Goal: Find specific page/section: Find specific page/section

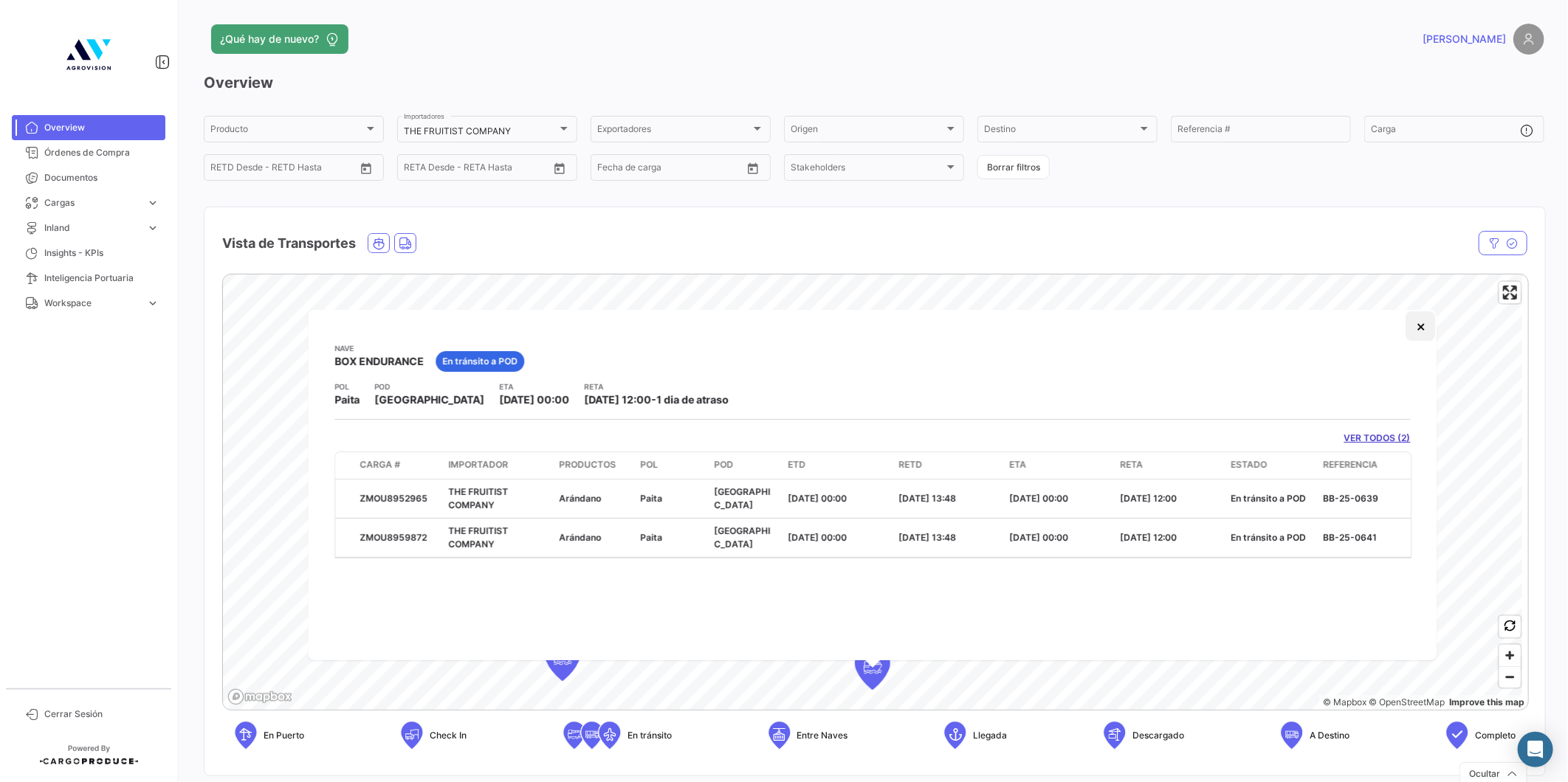
click at [1412, 325] on button "×" at bounding box center [1420, 326] width 29 height 29
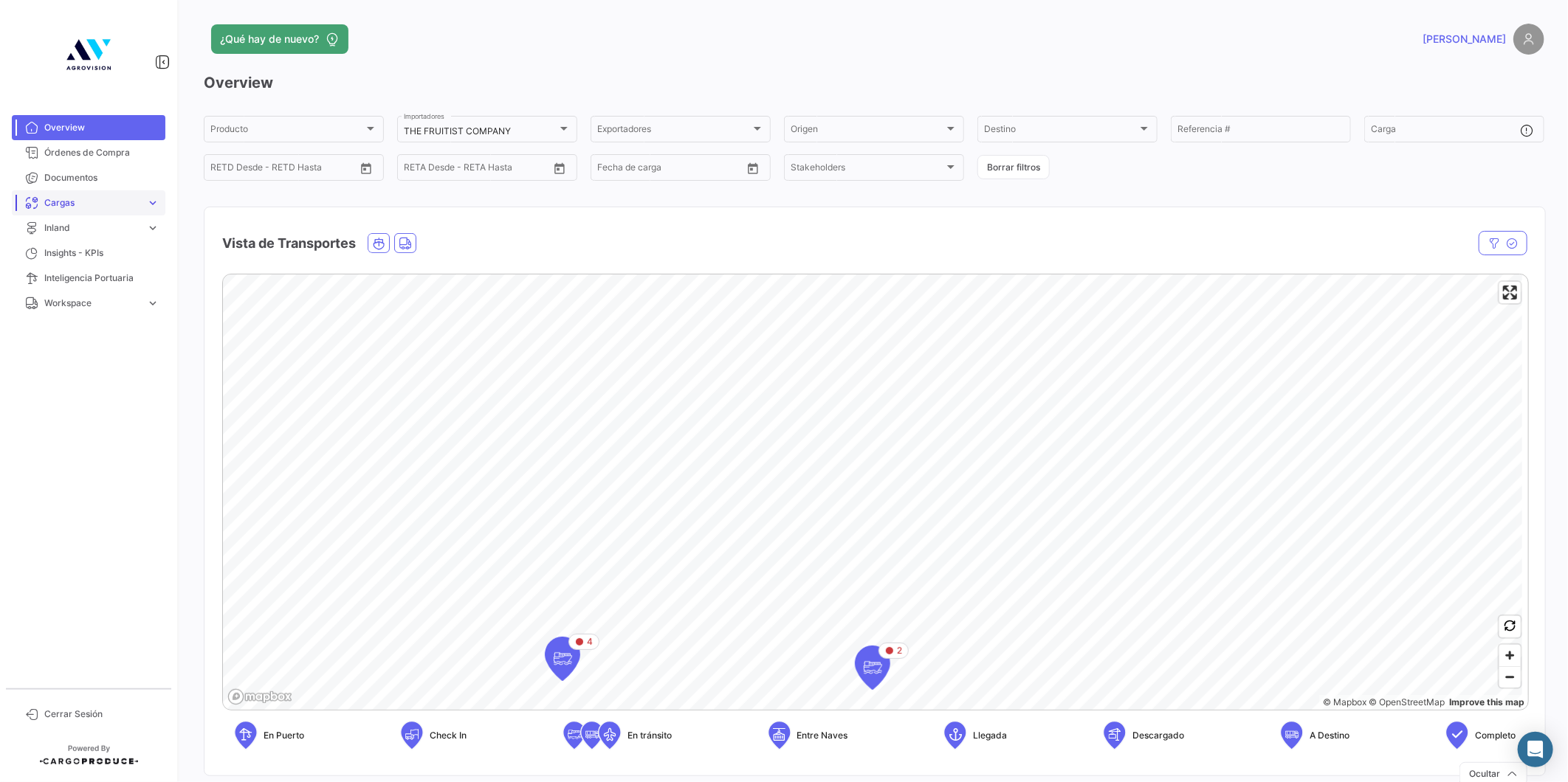
click at [45, 203] on span "Cargas" at bounding box center [92, 203] width 96 height 14
click at [63, 227] on span "Cargas Marítimas" at bounding box center [75, 234] width 75 height 14
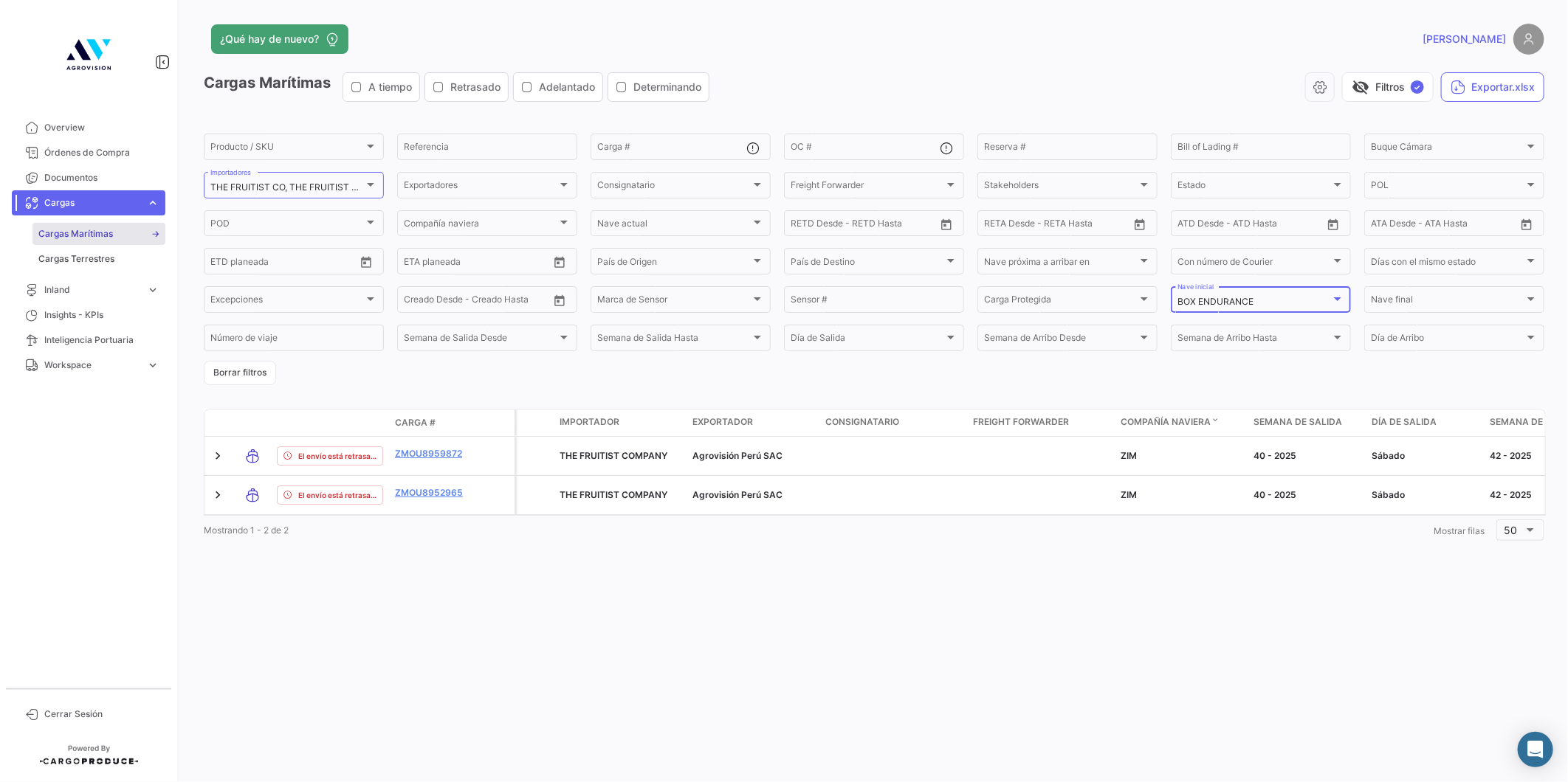
click at [1312, 300] on div "BOX ENDURANCE" at bounding box center [1254, 302] width 154 height 11
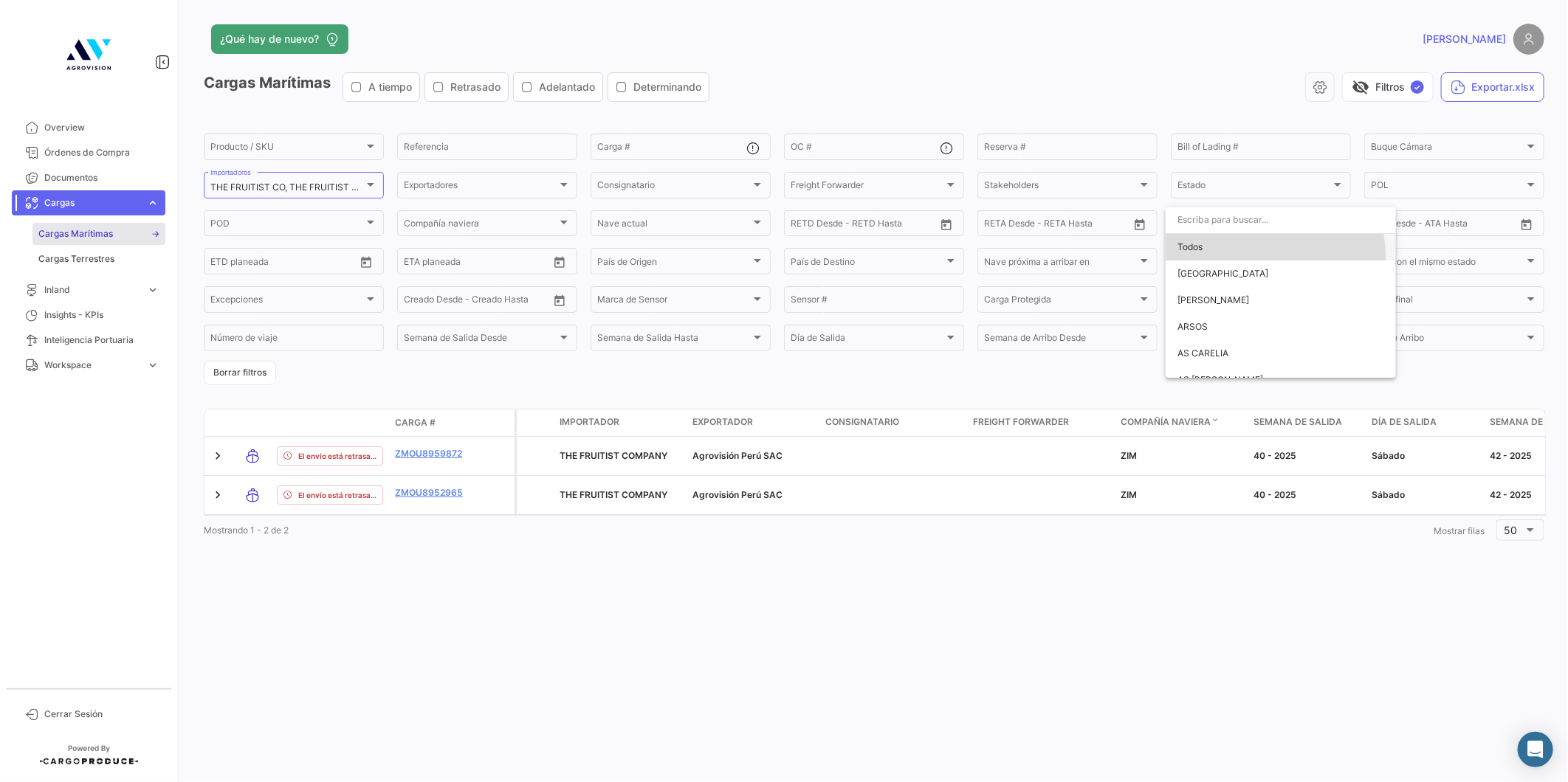
click at [1255, 256] on span "Todos" at bounding box center [1280, 247] width 206 height 26
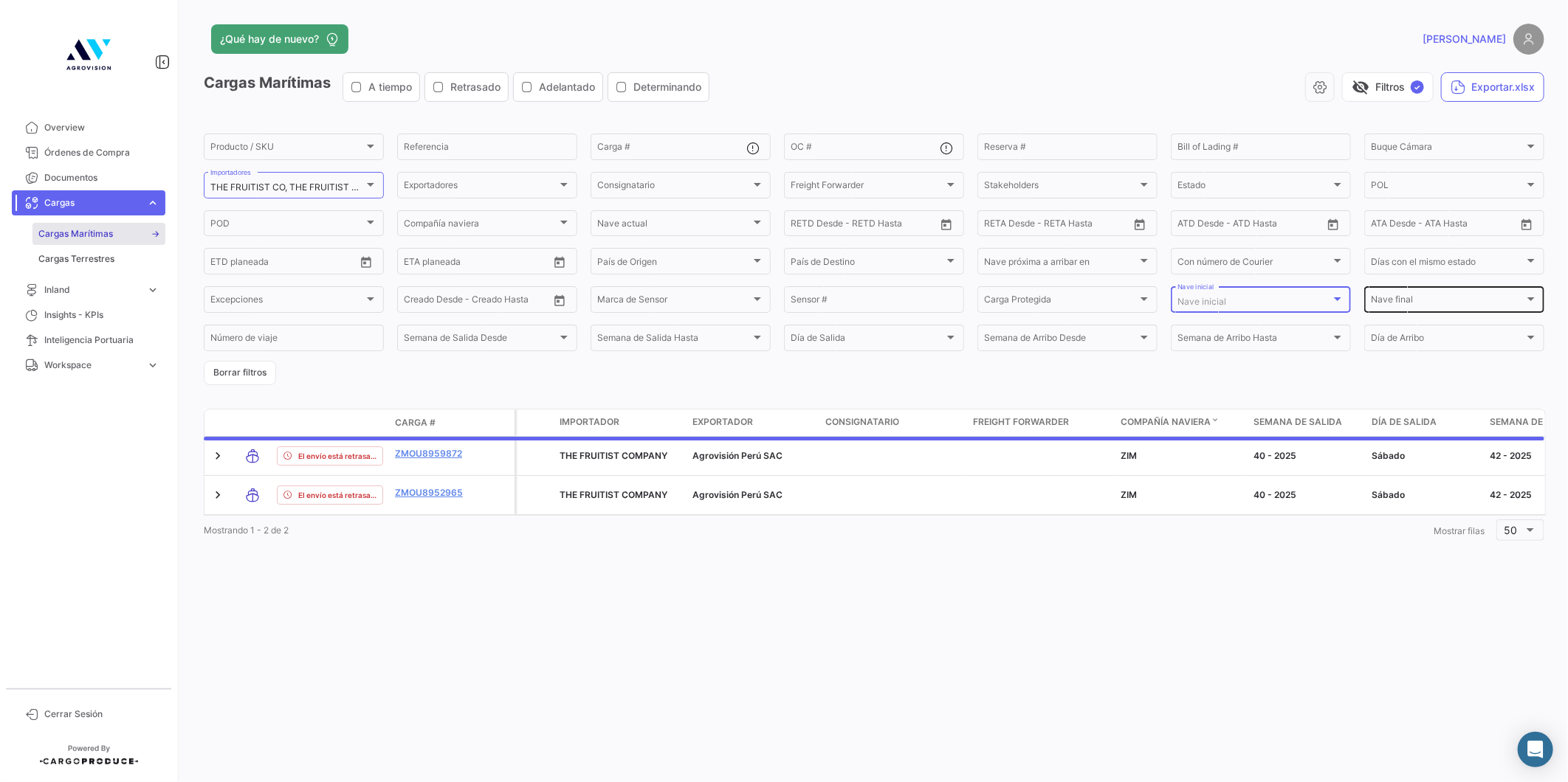
click at [1418, 308] on div "[PERSON_NAME] final [PERSON_NAME] final" at bounding box center [1454, 298] width 166 height 29
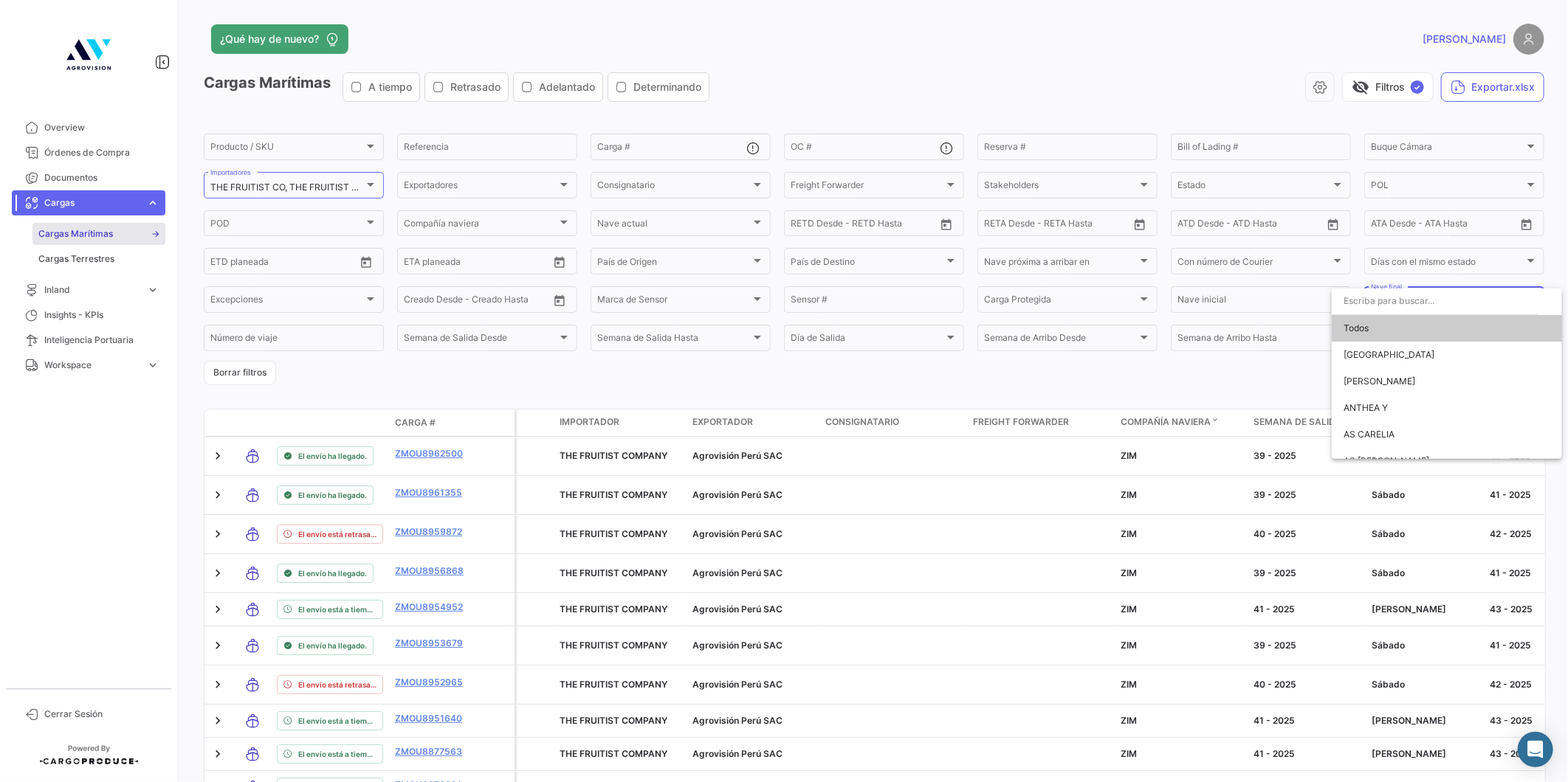
click at [1391, 309] on input "dropdown search" at bounding box center [1435, 300] width 206 height 26
type input "voy"
click at [1407, 348] on span "SEABOARD VOYAGER" at bounding box center [1447, 354] width 206 height 26
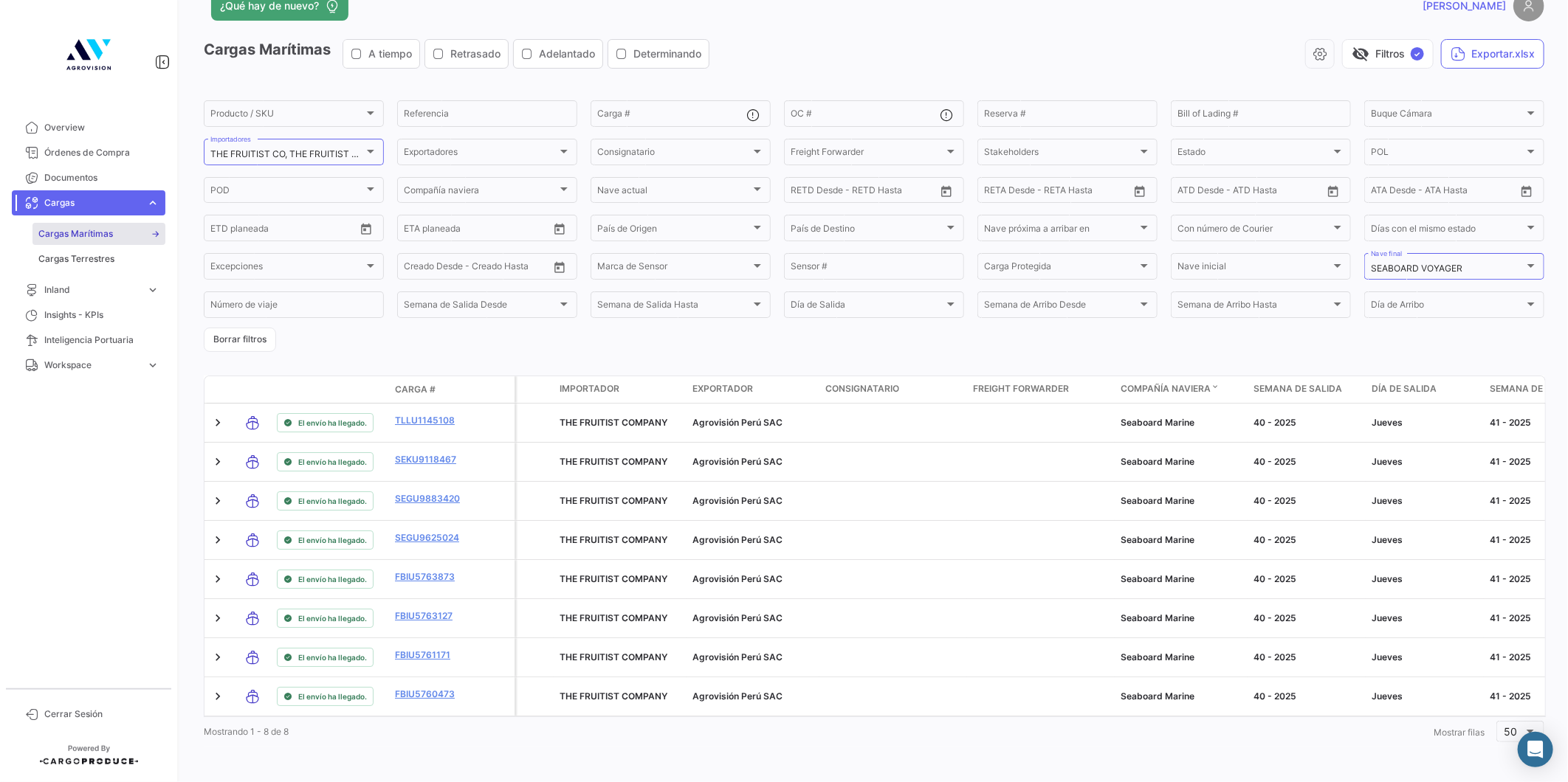
click at [129, 437] on mat-nav-list "Overview Órdenes de Compra Documentos Cargas expand_more Cargas Marítimas Carga…" at bounding box center [88, 395] width 177 height 573
